Goal: Task Accomplishment & Management: Complete application form

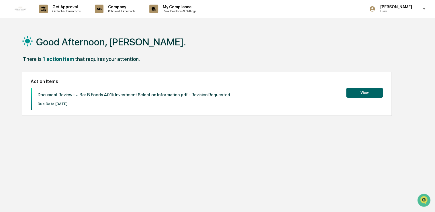
click at [357, 92] on button "View" at bounding box center [364, 93] width 37 height 10
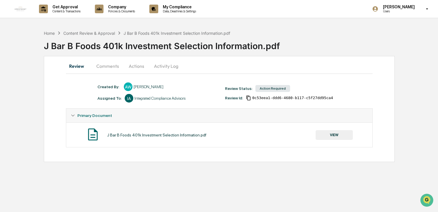
click at [116, 66] on button "Comments" at bounding box center [108, 66] width 32 height 14
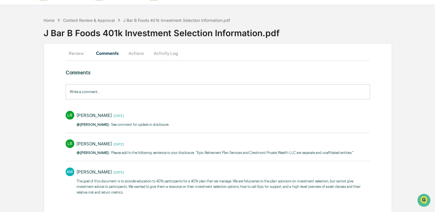
scroll to position [20, 0]
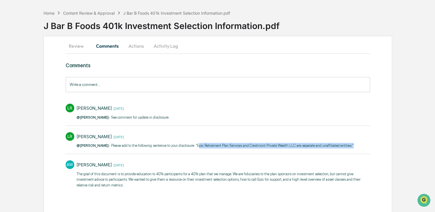
drag, startPoint x: 187, startPoint y: 146, endPoint x: 340, endPoint y: 145, distance: 153.1
click at [340, 145] on p "@[PERSON_NAME] - Please add to the following sentence to your disclosure: "Epic…" at bounding box center [216, 145] width 278 height 6
copy p "Epic Retirement Plan Services and Crestmont Private Wealth LLC are separate and…"
click at [80, 45] on button "Review" at bounding box center [79, 46] width 26 height 14
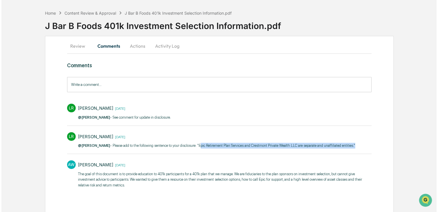
scroll to position [0, 0]
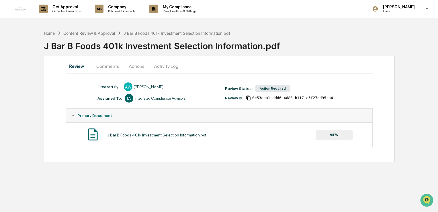
click at [339, 135] on button "VIEW" at bounding box center [334, 135] width 37 height 10
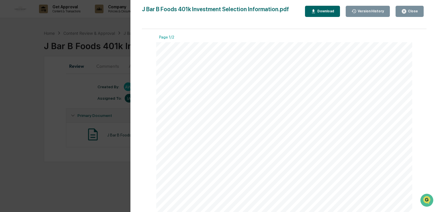
click at [410, 10] on div "Close" at bounding box center [412, 11] width 11 height 4
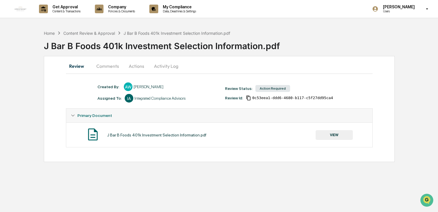
click at [135, 67] on button "Actions" at bounding box center [137, 66] width 26 height 14
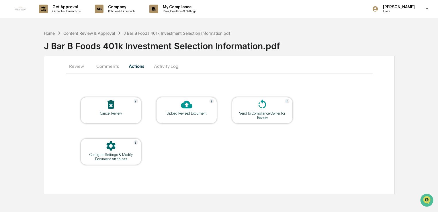
click at [193, 111] on div "Upload Revised Document" at bounding box center [187, 113] width 52 height 4
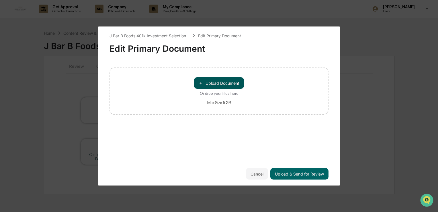
click at [214, 82] on button "＋ Upload Document" at bounding box center [219, 82] width 50 height 11
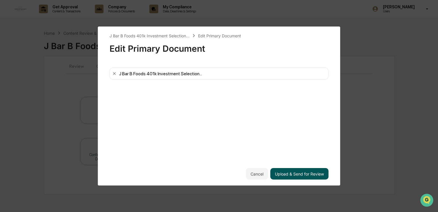
click at [289, 173] on button "Upload & Send for Review" at bounding box center [299, 173] width 58 height 11
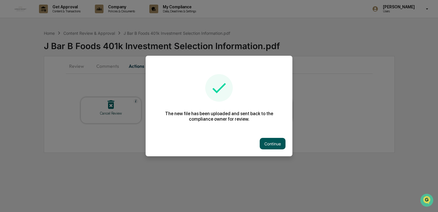
click at [275, 144] on button "Continue" at bounding box center [273, 143] width 26 height 11
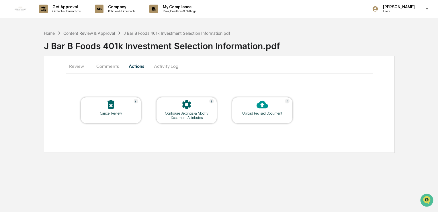
click at [263, 105] on icon at bounding box center [262, 105] width 11 height 8
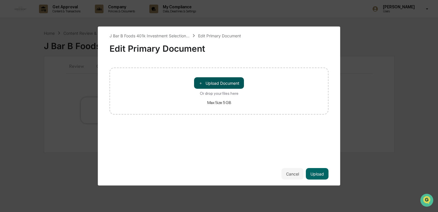
click at [228, 83] on button "＋ Upload Document" at bounding box center [219, 82] width 50 height 11
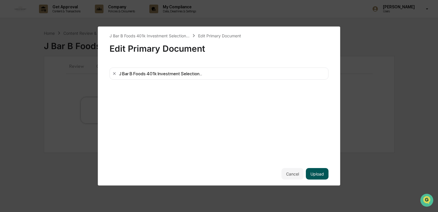
click at [320, 171] on button "Upload" at bounding box center [317, 173] width 23 height 11
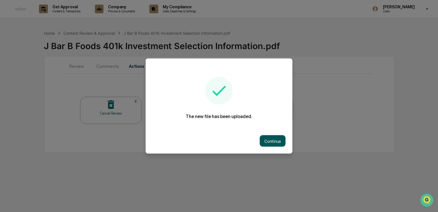
click at [277, 140] on button "Continue" at bounding box center [273, 140] width 26 height 11
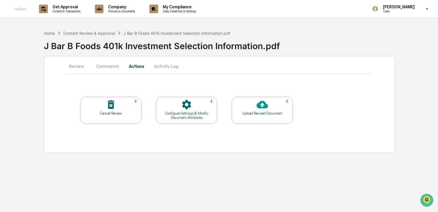
click at [112, 66] on button "Comments" at bounding box center [108, 66] width 32 height 14
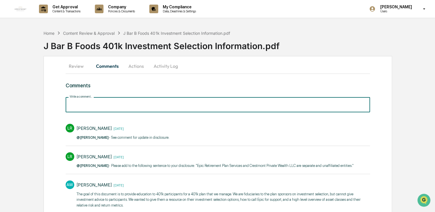
click at [109, 107] on input "Write a comment..." at bounding box center [218, 104] width 305 height 15
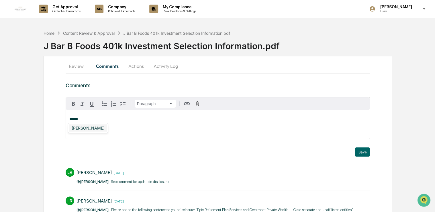
click at [82, 129] on div "[PERSON_NAME]" at bounding box center [88, 127] width 38 height 7
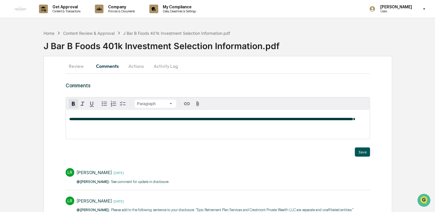
click at [363, 151] on button "Save" at bounding box center [362, 151] width 15 height 9
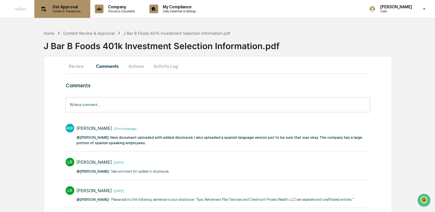
click at [56, 13] on p "Content & Transactions" at bounding box center [66, 11] width 36 height 4
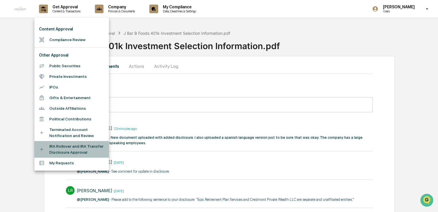
click at [68, 150] on li "IRA Rollover and IRA Transfer Disclosure Approval" at bounding box center [71, 149] width 75 height 17
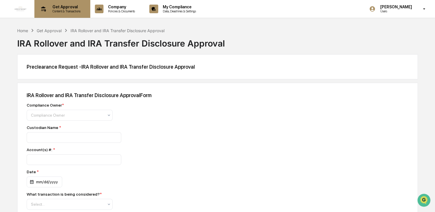
click at [53, 8] on p "Get Approval" at bounding box center [66, 7] width 36 height 5
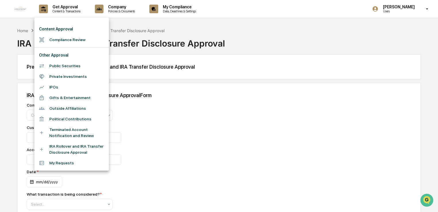
click at [173, 147] on div at bounding box center [219, 106] width 438 height 212
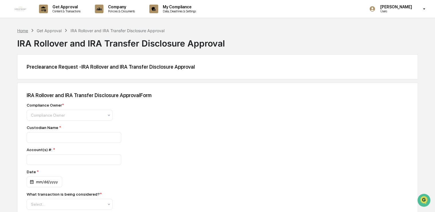
click at [25, 29] on div "Home" at bounding box center [22, 30] width 11 height 5
